Goal: Find specific page/section: Find specific page/section

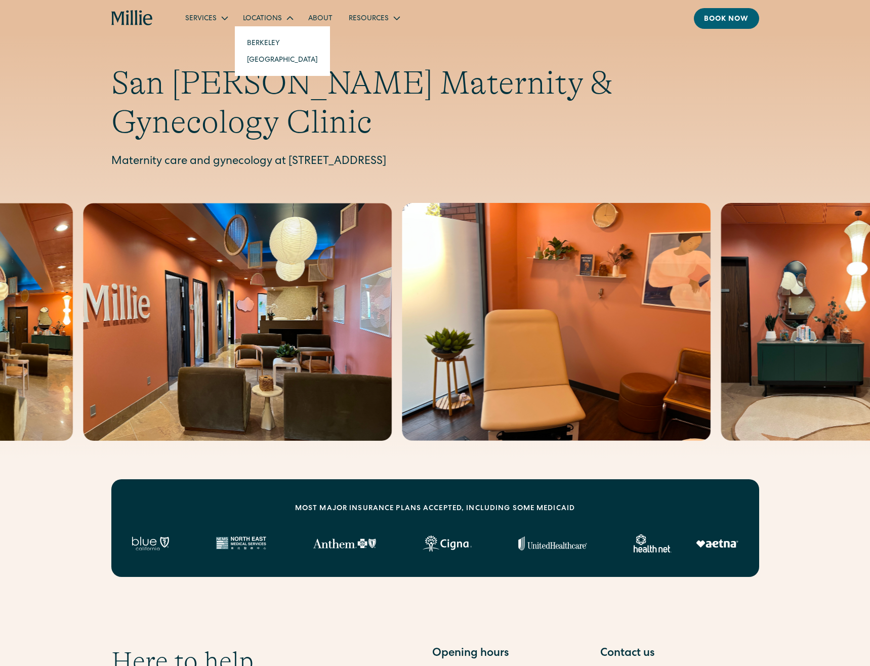
click at [278, 61] on link "[GEOGRAPHIC_DATA]" at bounding box center [282, 59] width 87 height 17
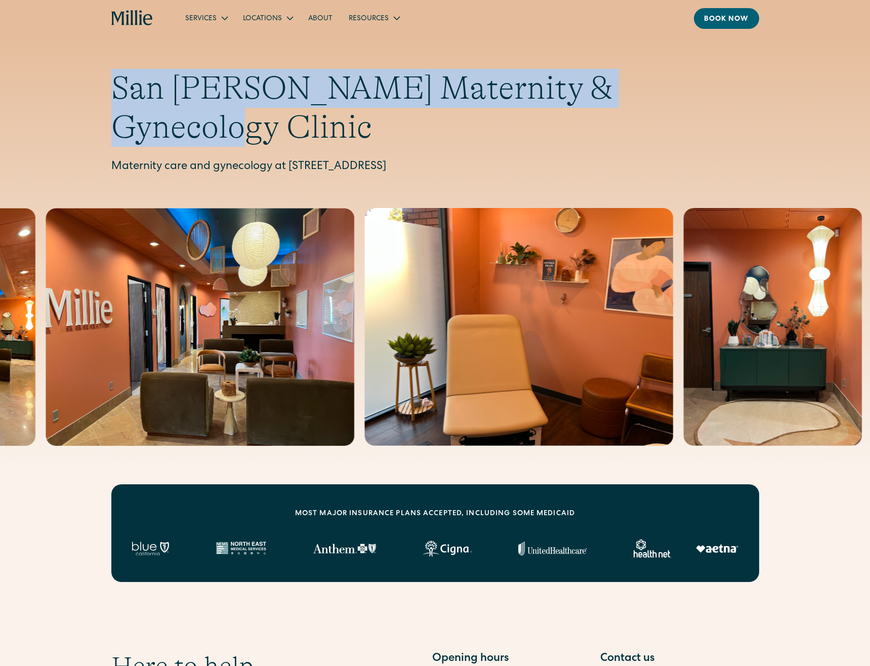
drag, startPoint x: 113, startPoint y: 89, endPoint x: 679, endPoint y: 99, distance: 566.7
click at [680, 99] on h1 "San [PERSON_NAME] Maternity & Gynecology Clinic" at bounding box center [435, 108] width 648 height 78
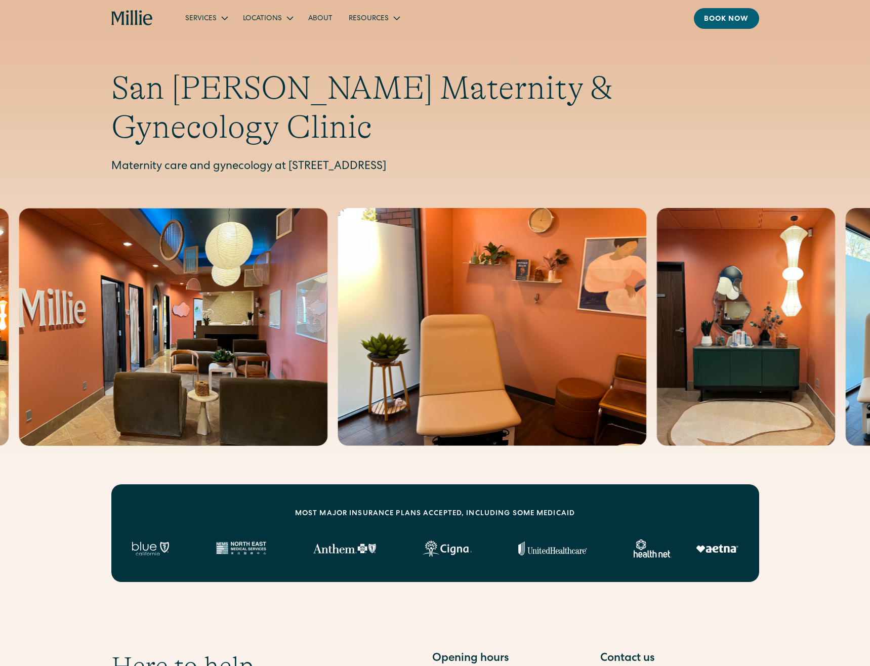
click at [377, 97] on h1 "San [PERSON_NAME] Maternity & Gynecology Clinic" at bounding box center [435, 108] width 648 height 78
